Goal: Task Accomplishment & Management: Complete application form

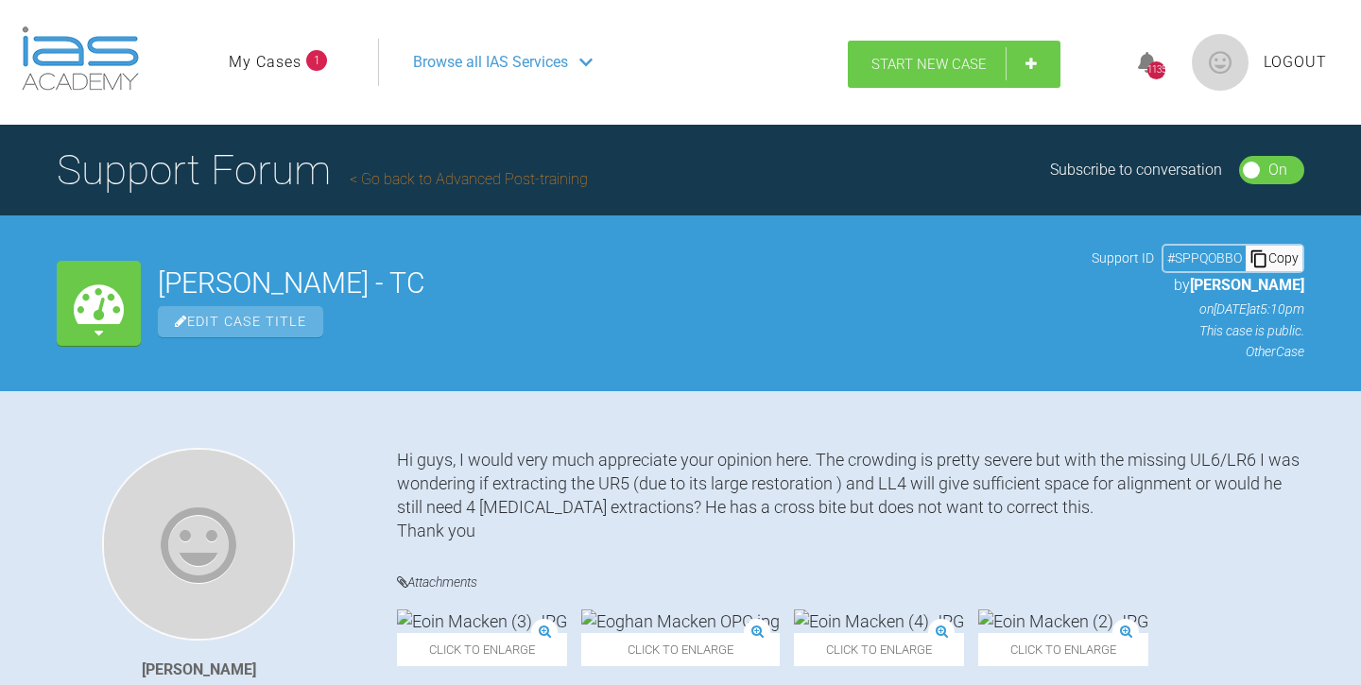
click at [926, 64] on span "Start New Case" at bounding box center [929, 64] width 115 height 17
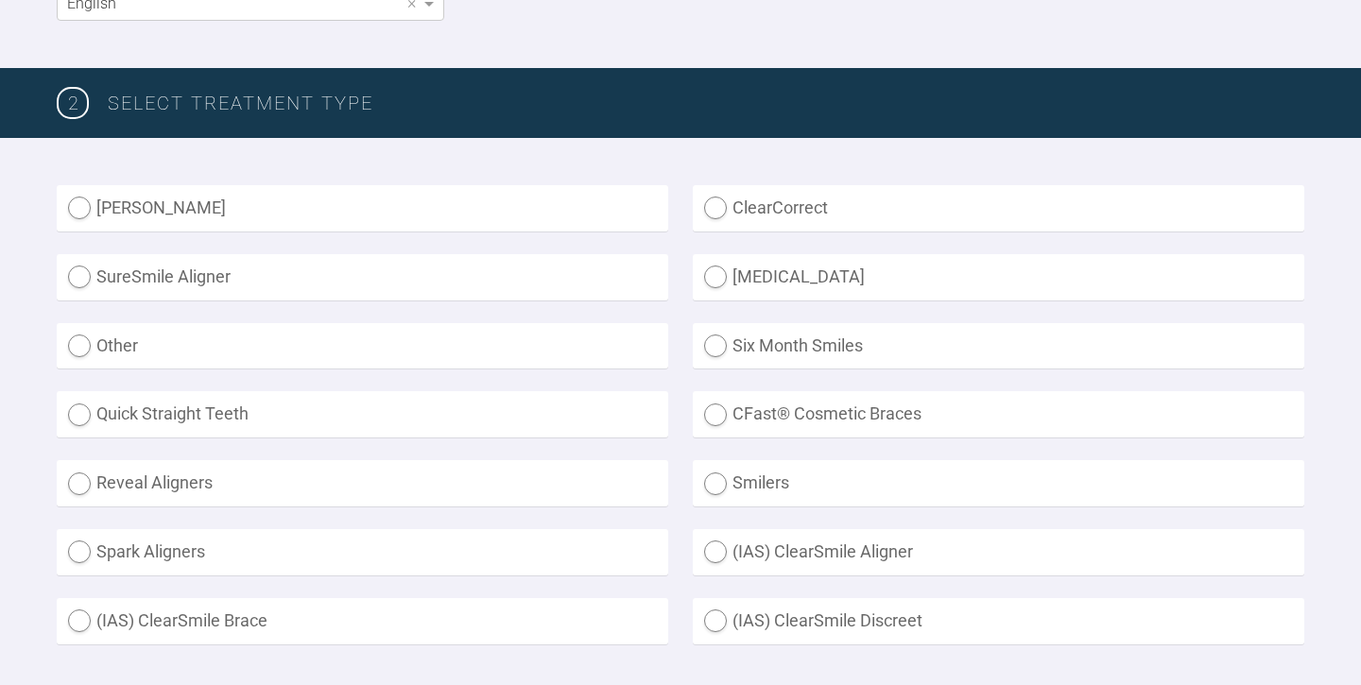
scroll to position [424, 0]
click at [88, 343] on label "Other" at bounding box center [363, 346] width 612 height 46
radio input "true"
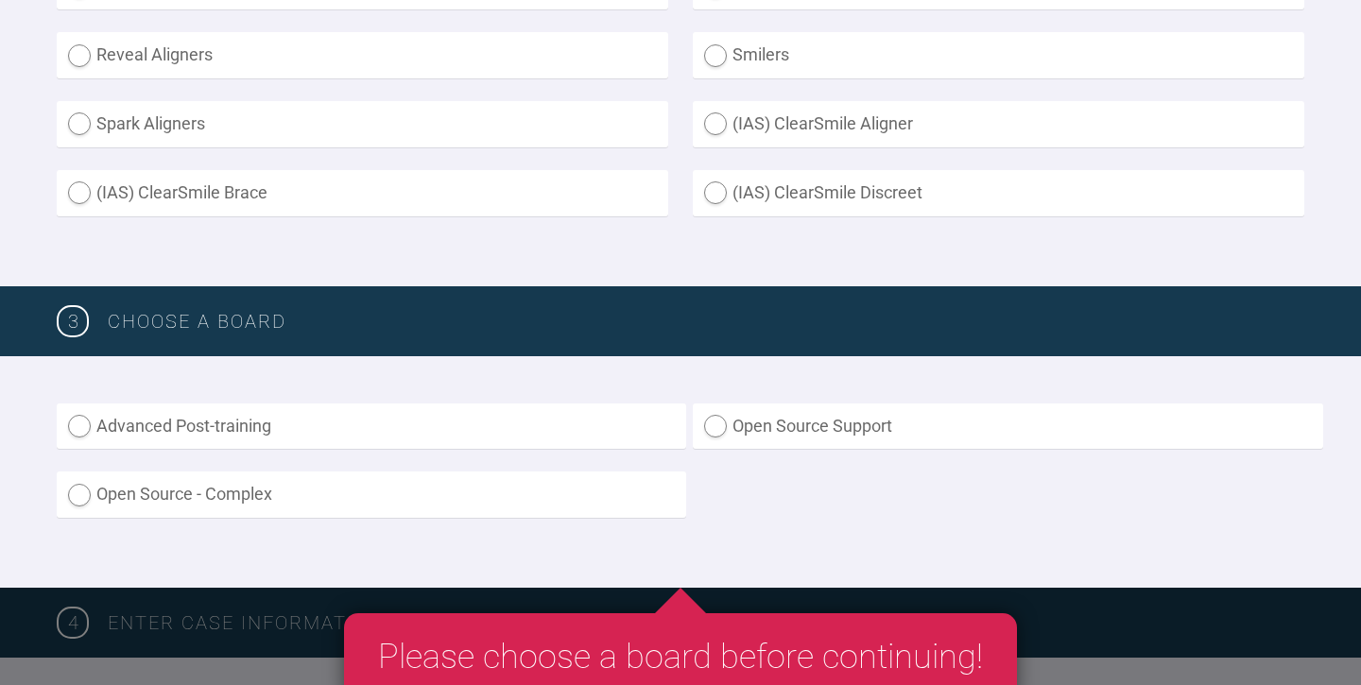
scroll to position [854, 0]
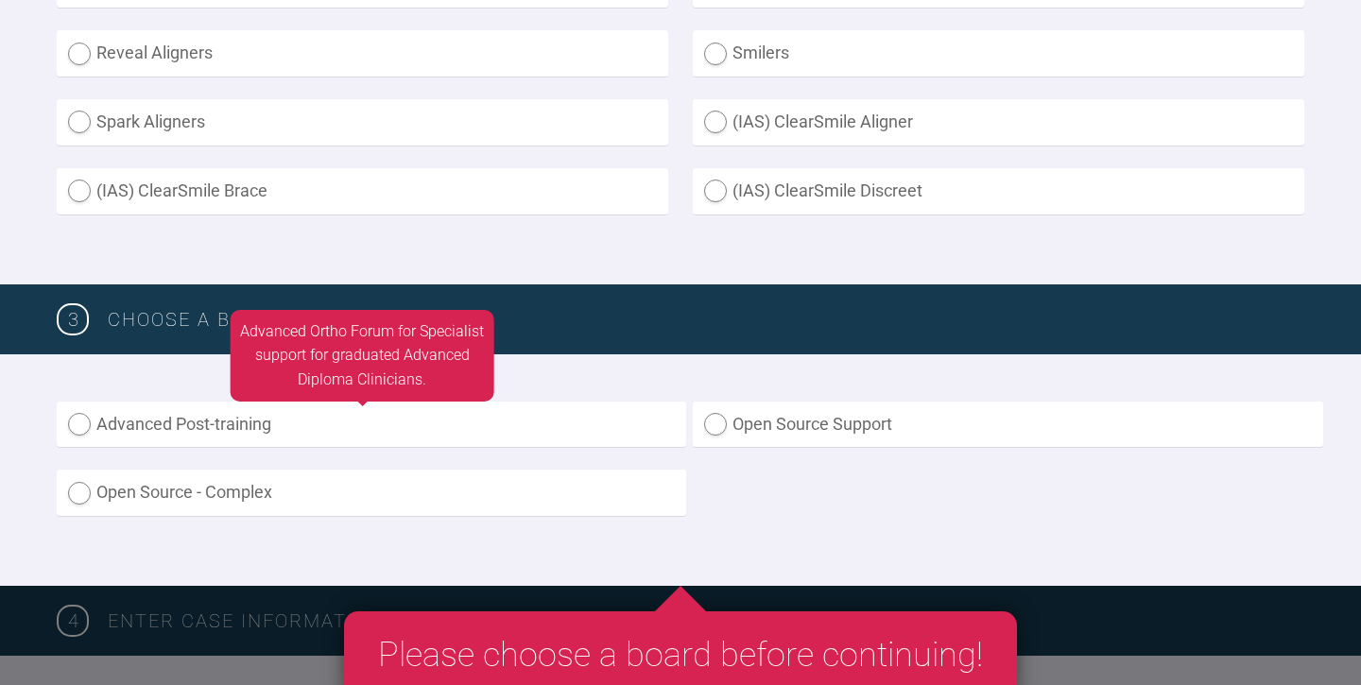
click at [81, 417] on label "Advanced Post-training" at bounding box center [372, 425] width 630 height 46
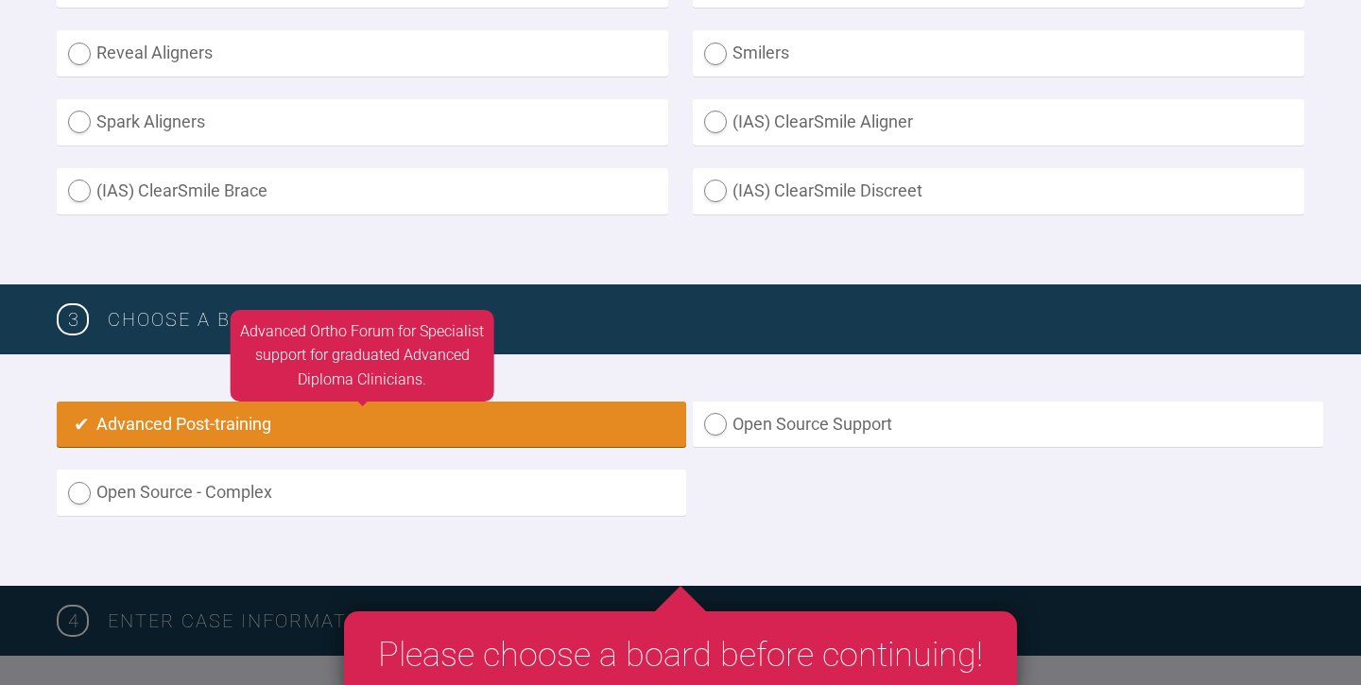
radio input "true"
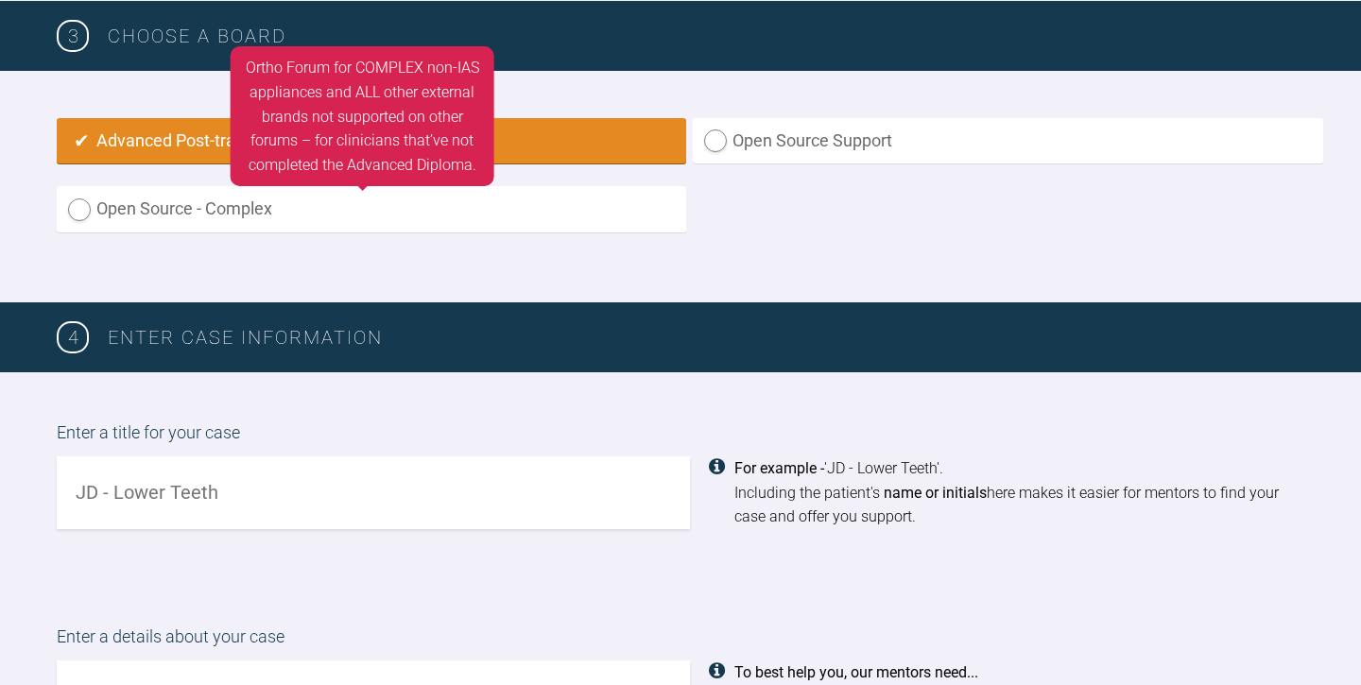
scroll to position [1137, 0]
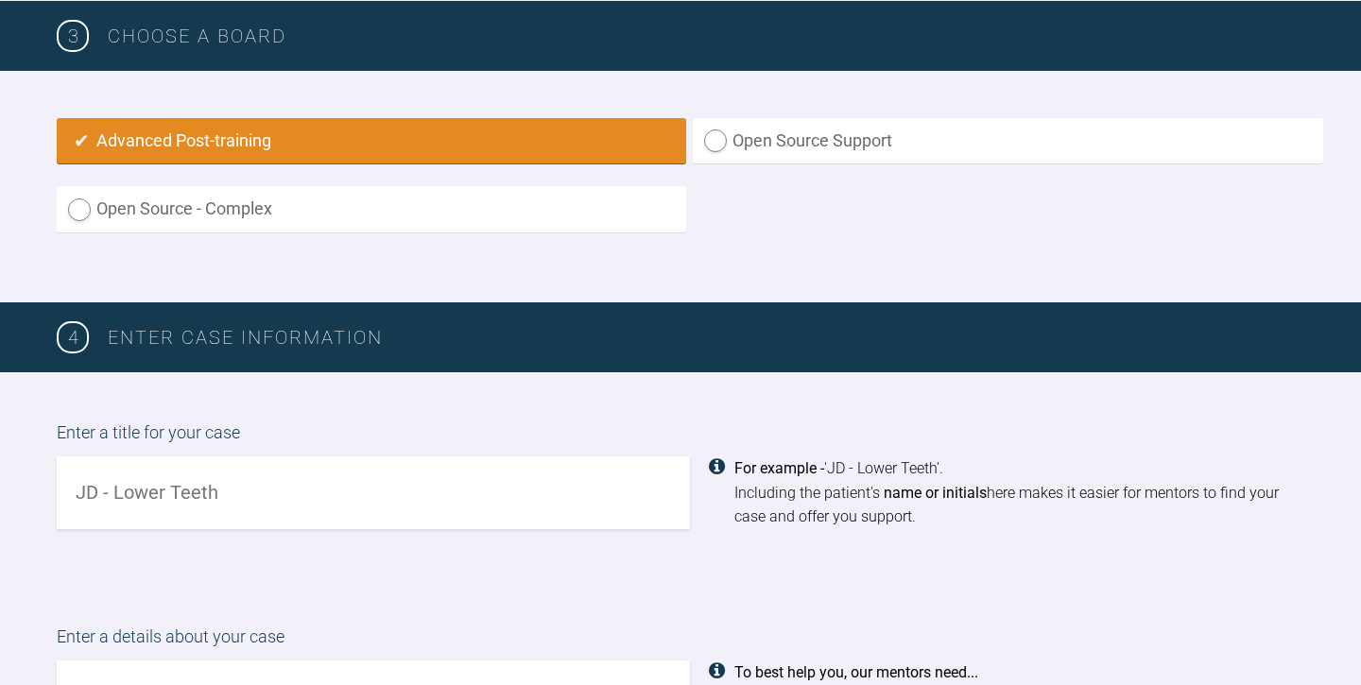
click at [240, 480] on input "text" at bounding box center [373, 493] width 633 height 73
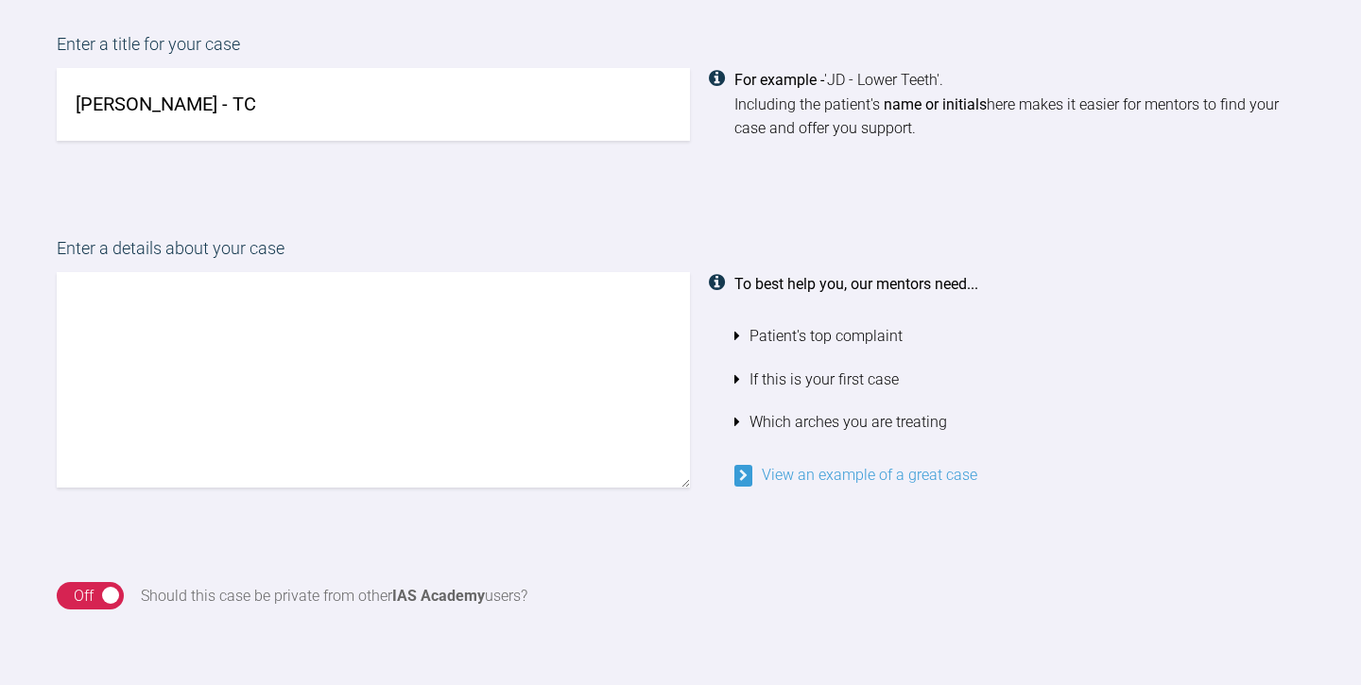
scroll to position [1512, 0]
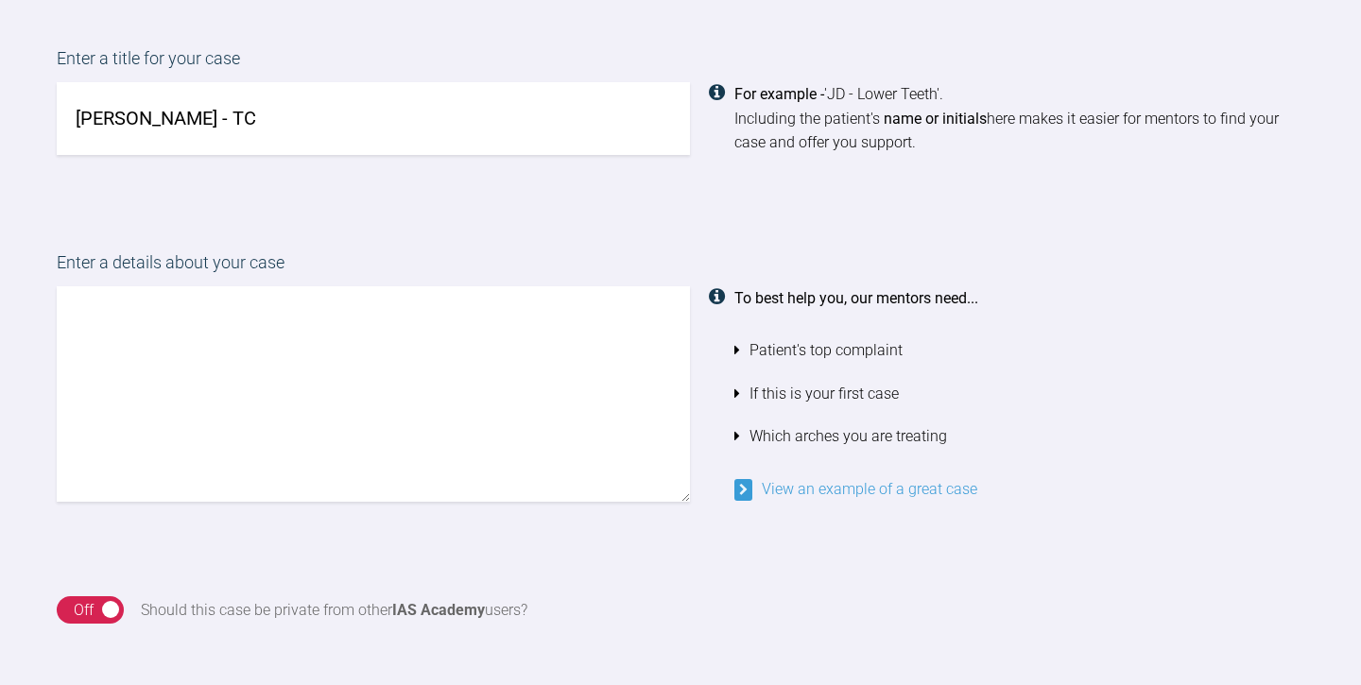
type input "Kai Gorman - TC"
click at [104, 290] on textarea at bounding box center [373, 394] width 633 height 216
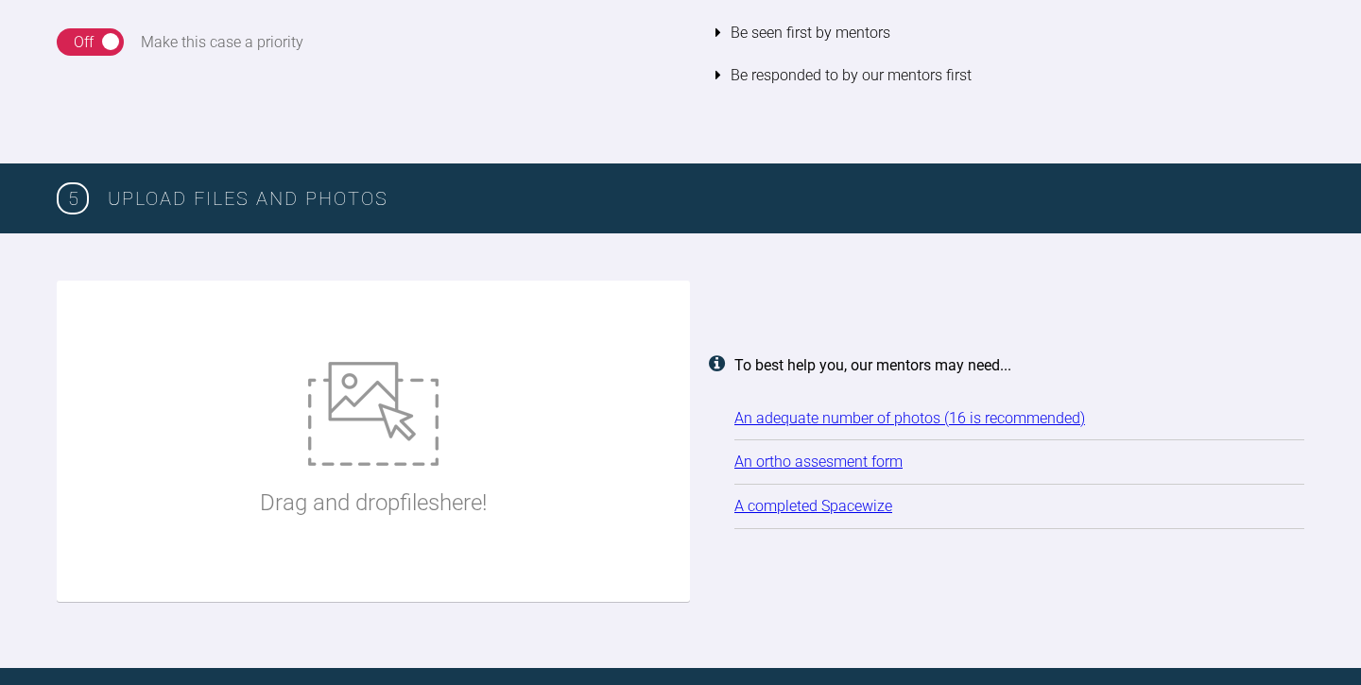
scroll to position [2263, 0]
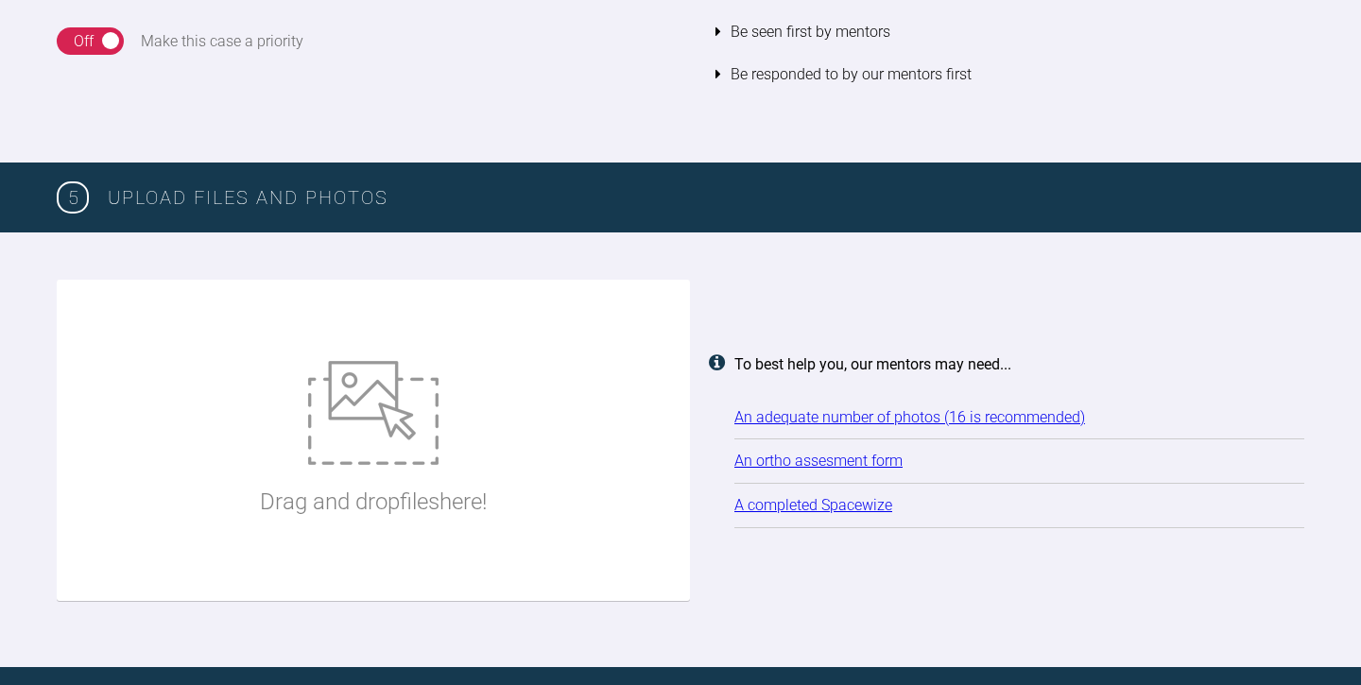
type textarea "Hi guys, would you agree with my plan here for extraction of upper 4s and lower…"
click at [360, 401] on img at bounding box center [373, 413] width 130 height 104
type input "C:\fakepath\Kai Gorman (1).JPG"
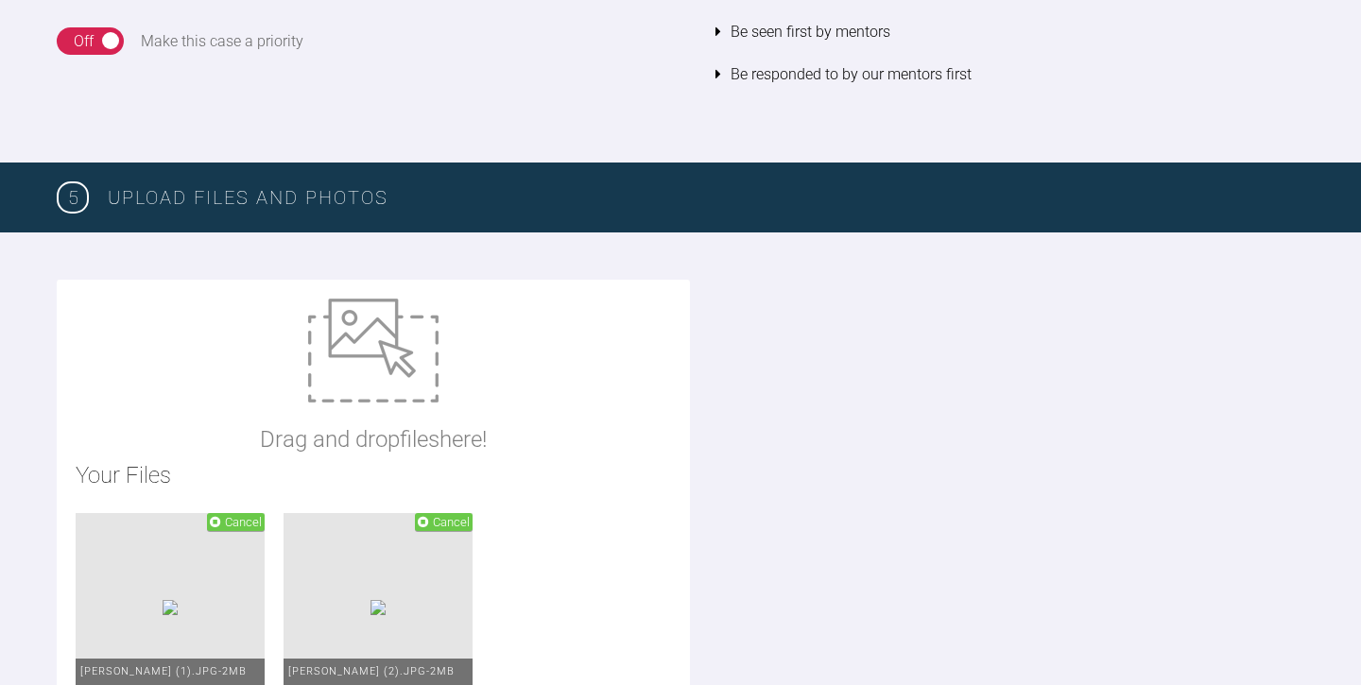
click at [368, 348] on img at bounding box center [373, 351] width 130 height 104
type input "C:\fakepath\Kai Gorman OPG.jpg"
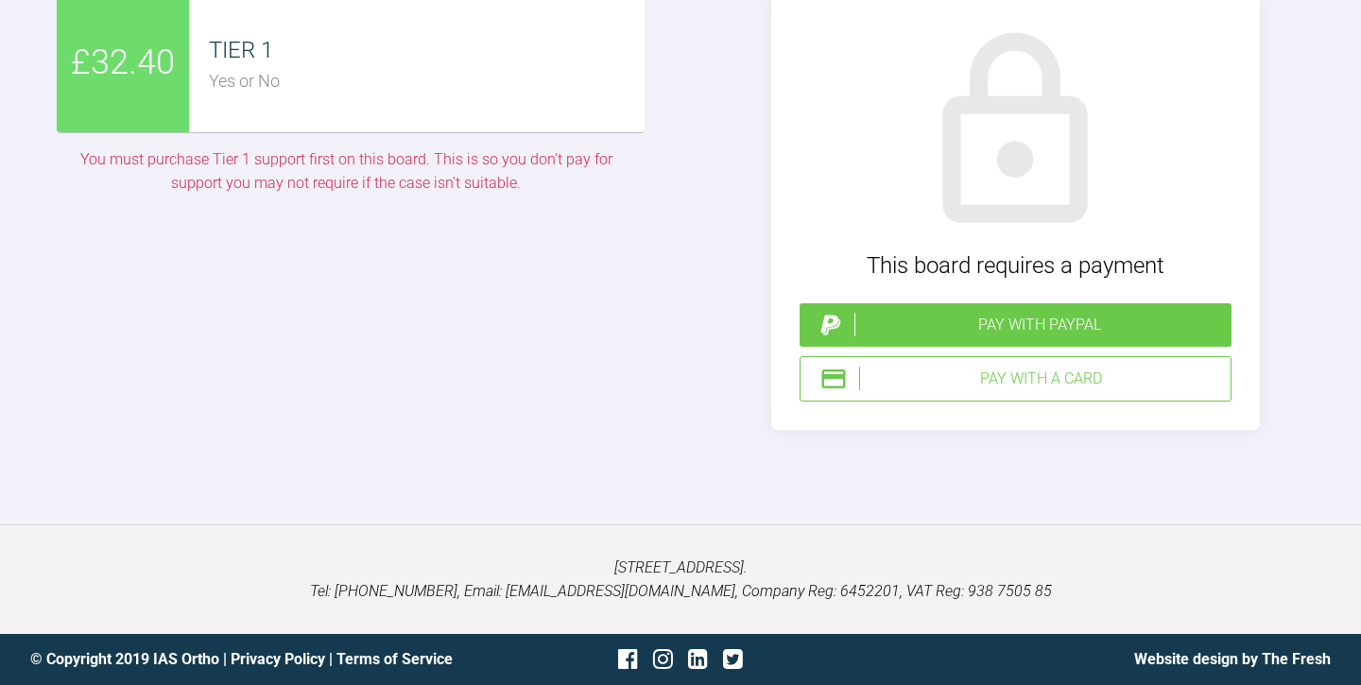
scroll to position [4394, 0]
click at [1029, 371] on div "Pay with a Card" at bounding box center [1041, 379] width 364 height 25
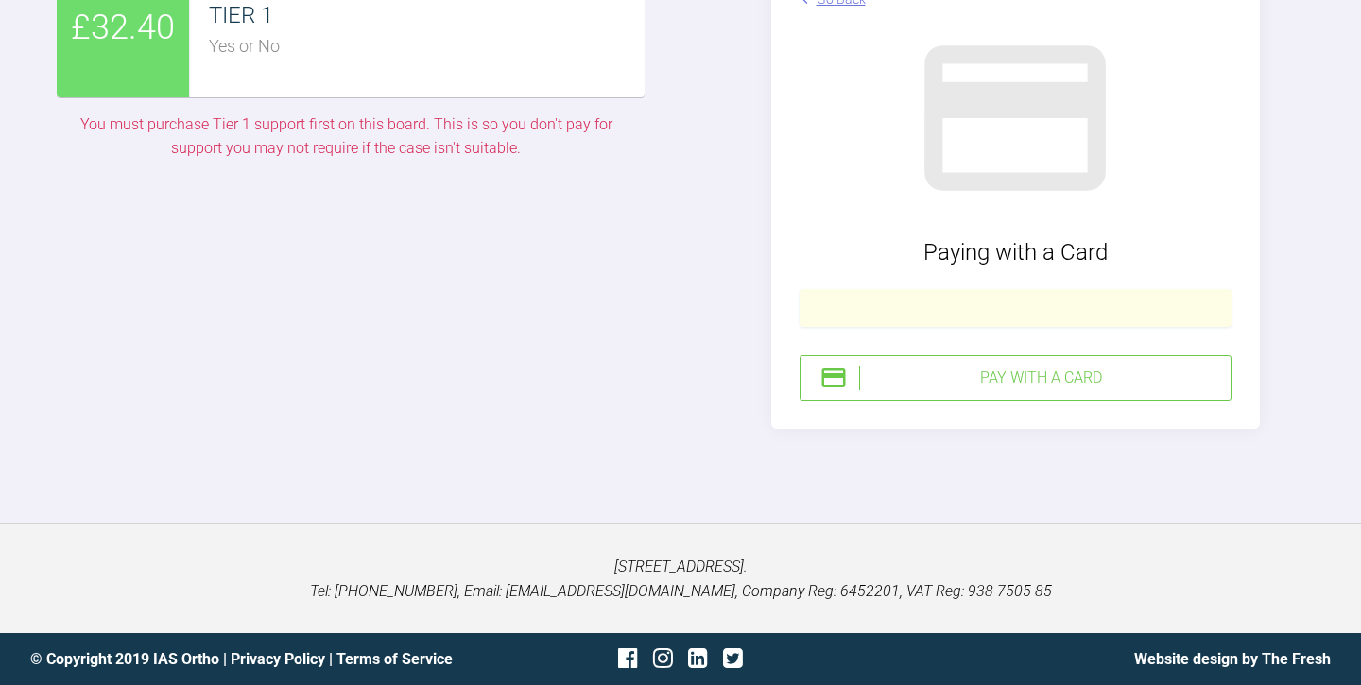
click at [1018, 390] on div "Pay with a Card" at bounding box center [1041, 378] width 364 height 25
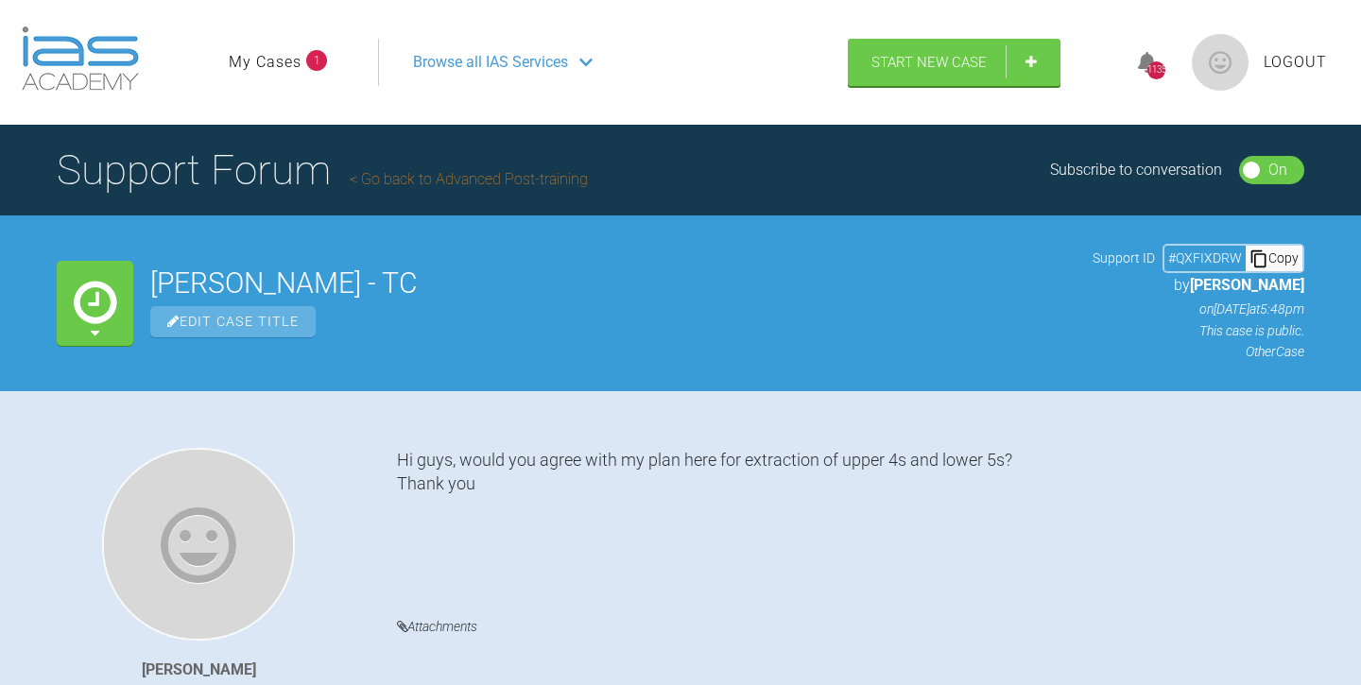
click at [272, 61] on link "My Cases" at bounding box center [265, 62] width 73 height 25
